Goal: Transaction & Acquisition: Obtain resource

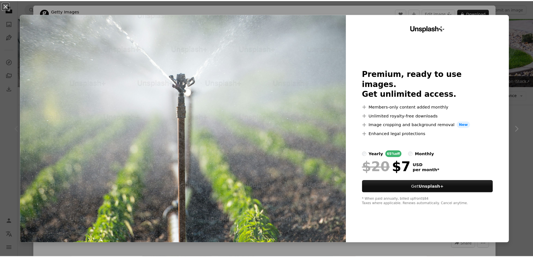
scroll to position [107, 0]
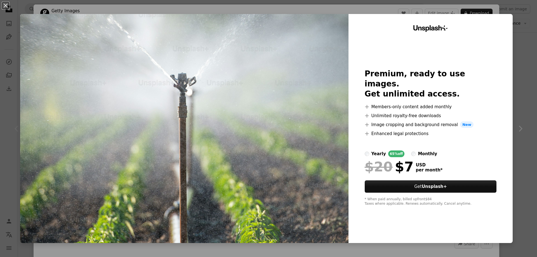
click at [520, 20] on div "An X shape Unsplash+ Premium, ready to use images. Get unlimited access. A plus…" at bounding box center [268, 128] width 537 height 257
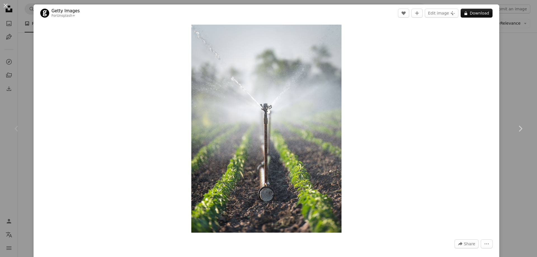
click at [17, 99] on div "An X shape Chevron left Chevron right Getty Images For Unsplash+ A heart A plus…" at bounding box center [268, 128] width 537 height 257
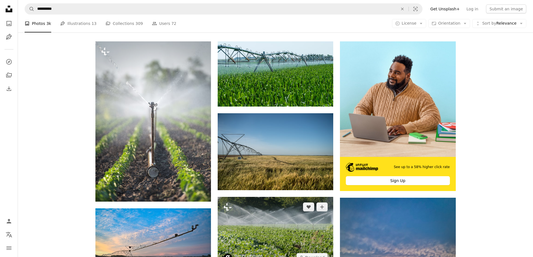
click at [281, 228] on img at bounding box center [276, 232] width 116 height 71
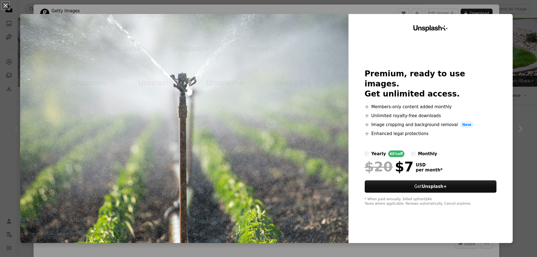
click at [518, 106] on div "An X shape Unsplash+ Premium, ready to use images. Get unlimited access. A plus…" at bounding box center [268, 128] width 537 height 257
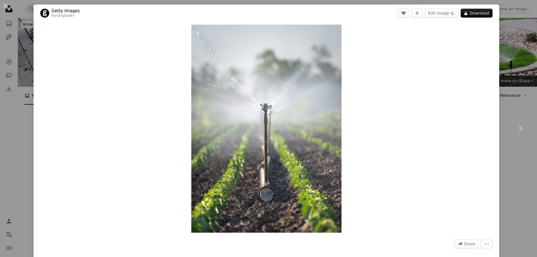
click at [32, 129] on div "Chevron left" at bounding box center [17, 129] width 34 height 54
click at [27, 128] on div "Chevron left" at bounding box center [17, 129] width 34 height 54
click at [27, 111] on div "Chevron left" at bounding box center [17, 129] width 34 height 54
click at [3, 8] on button "An X shape" at bounding box center [5, 5] width 7 height 7
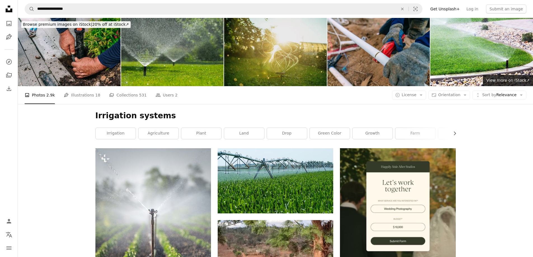
click at [234, 44] on img at bounding box center [275, 52] width 103 height 68
